Goal: Transaction & Acquisition: Obtain resource

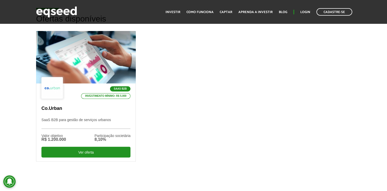
scroll to position [153, 0]
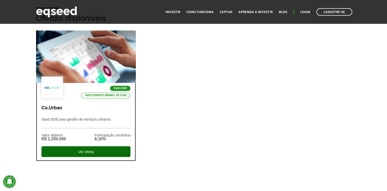
click at [89, 150] on div "Ver oferta" at bounding box center [85, 151] width 89 height 11
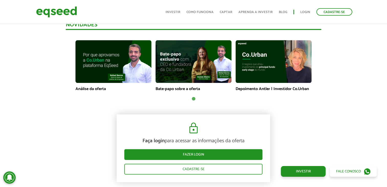
scroll to position [368, 0]
